Goal: Check status: Check status

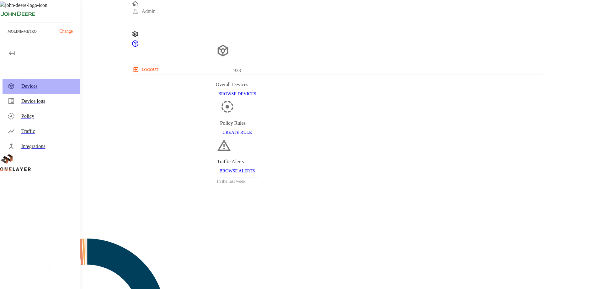
click at [29, 88] on div "Devices" at bounding box center [48, 86] width 54 height 8
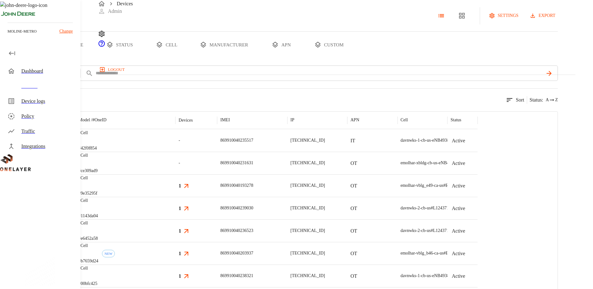
scroll to position [58, 0]
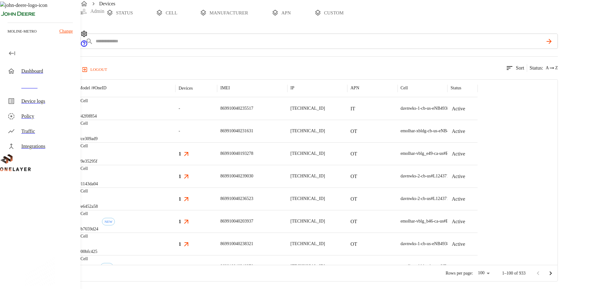
click at [98, 172] on p "eCell" at bounding box center [87, 169] width 19 height 6
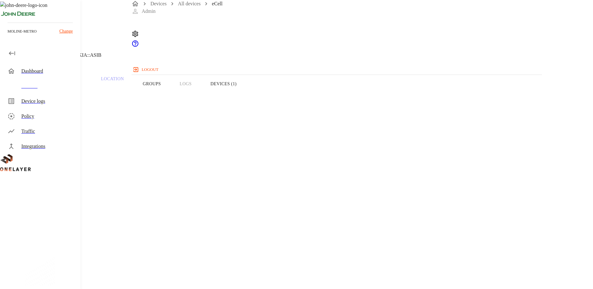
click at [246, 91] on button "Devices (1)" at bounding box center [223, 84] width 45 height 40
click at [43, 98] on button "Overview" at bounding box center [21, 84] width 43 height 40
click at [314, 93] on div "Overview Traffic Location Groups Logs Devices (1)" at bounding box center [237, 84] width 474 height 40
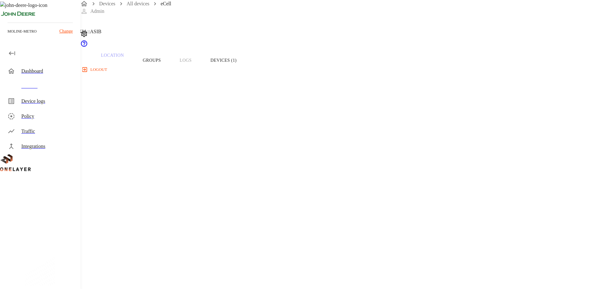
click at [316, 72] on div "Overview Traffic Location Groups Logs Devices (1)" at bounding box center [237, 60] width 474 height 40
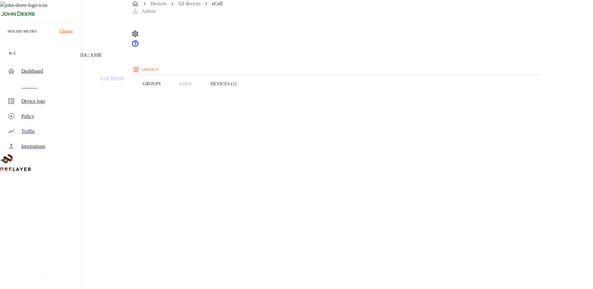
scroll to position [58, 0]
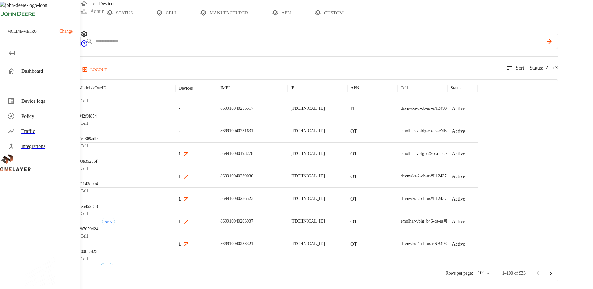
click at [287, 177] on div "869910040239030" at bounding box center [252, 176] width 70 height 23
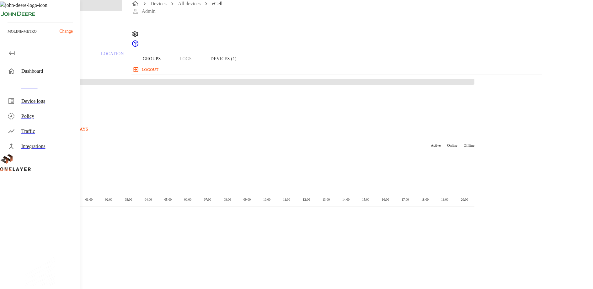
click at [170, 79] on button "Groups" at bounding box center [151, 59] width 37 height 40
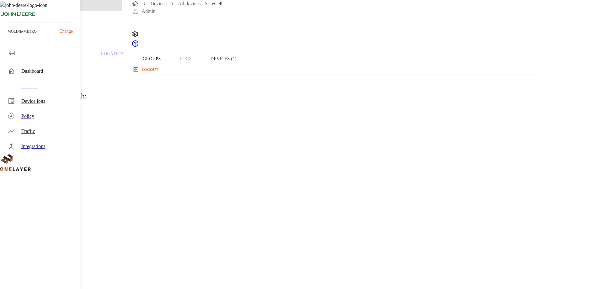
click at [82, 57] on p "Traffic" at bounding box center [67, 54] width 30 height 6
click at [43, 95] on button "Overview" at bounding box center [21, 84] width 43 height 40
drag, startPoint x: 204, startPoint y: 259, endPoint x: 161, endPoint y: 259, distance: 43.3
